Goal: Task Accomplishment & Management: Manage account settings

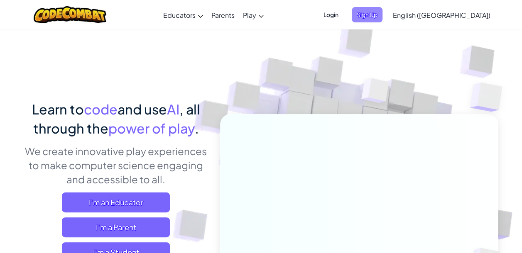
click at [382, 17] on span "Sign Up" at bounding box center [367, 14] width 31 height 15
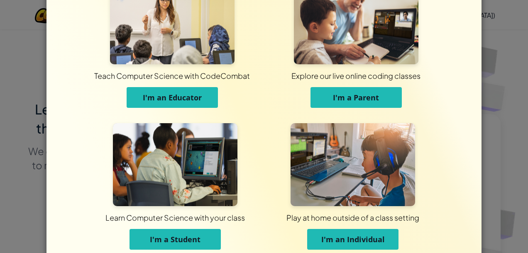
scroll to position [76, 0]
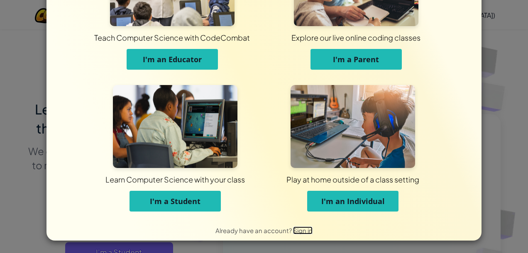
click at [294, 232] on span "Sign in" at bounding box center [303, 231] width 20 height 8
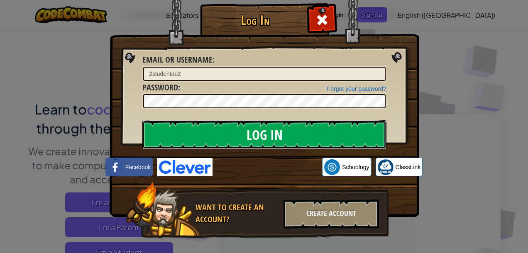
click at [235, 135] on input "Log In" at bounding box center [264, 134] width 244 height 29
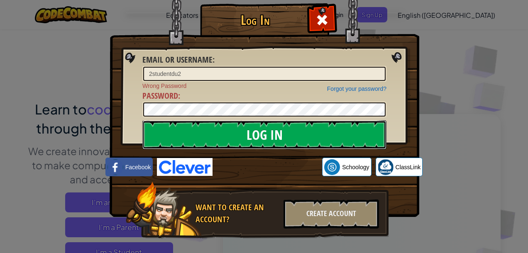
click at [245, 134] on input "Log In" at bounding box center [264, 134] width 244 height 29
click at [221, 140] on input "Log In" at bounding box center [264, 134] width 244 height 29
click at [251, 133] on input "Log In" at bounding box center [264, 134] width 244 height 29
click at [277, 143] on input "Log In" at bounding box center [264, 134] width 244 height 29
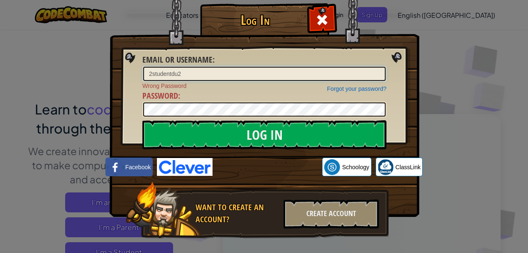
click at [216, 74] on input "2studentdu2" at bounding box center [264, 74] width 243 height 14
type input "1studentdu1"
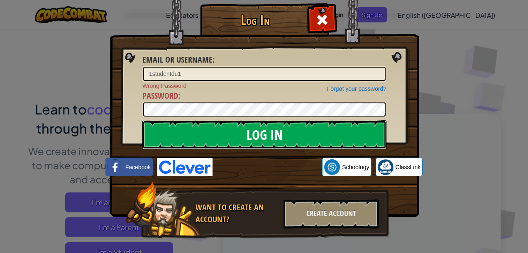
click at [202, 138] on input "Log In" at bounding box center [264, 134] width 244 height 29
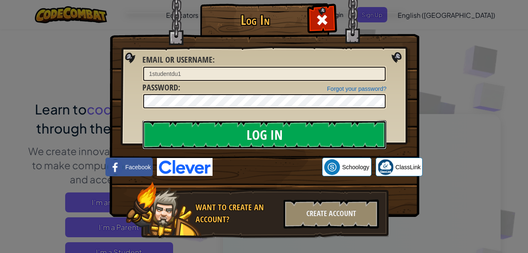
click at [203, 136] on input "Log In" at bounding box center [264, 134] width 244 height 29
